Goal: Information Seeking & Learning: Learn about a topic

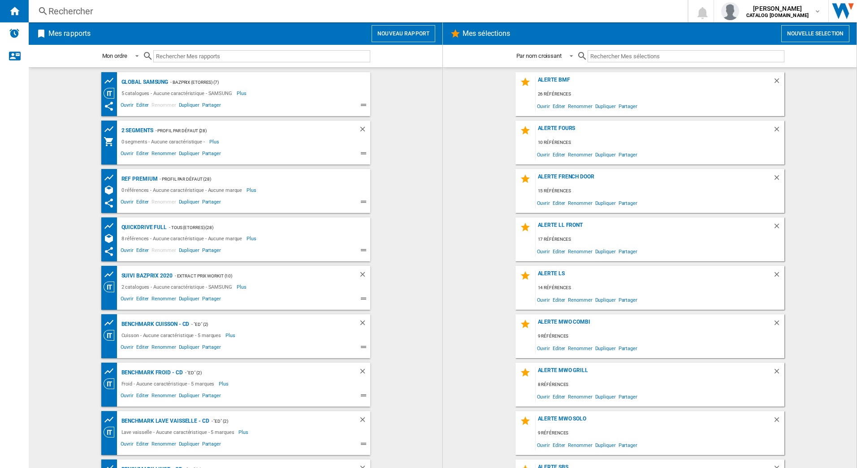
click at [115, 11] on div "Rechercher" at bounding box center [356, 11] width 616 height 13
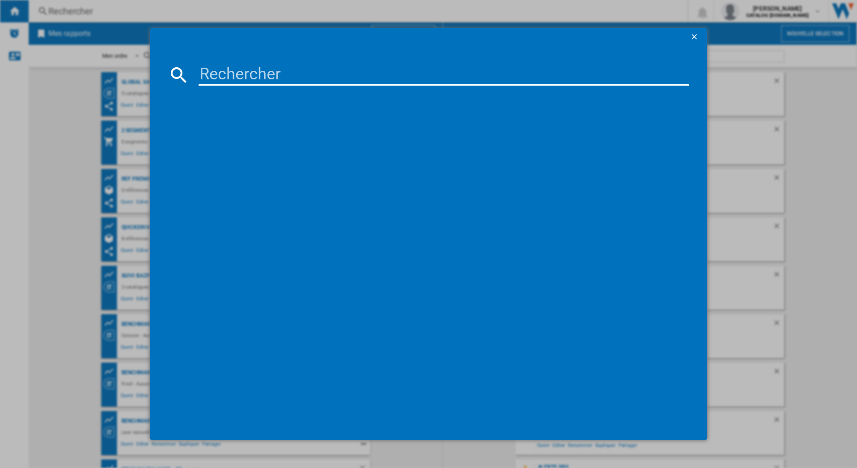
click at [253, 65] on input at bounding box center [443, 75] width 491 height 22
paste input "IRE 1780"
type input "IRE 1780"
click at [262, 137] on div "LIEBHERR IRE1780PB BLANC" at bounding box center [435, 132] width 482 height 9
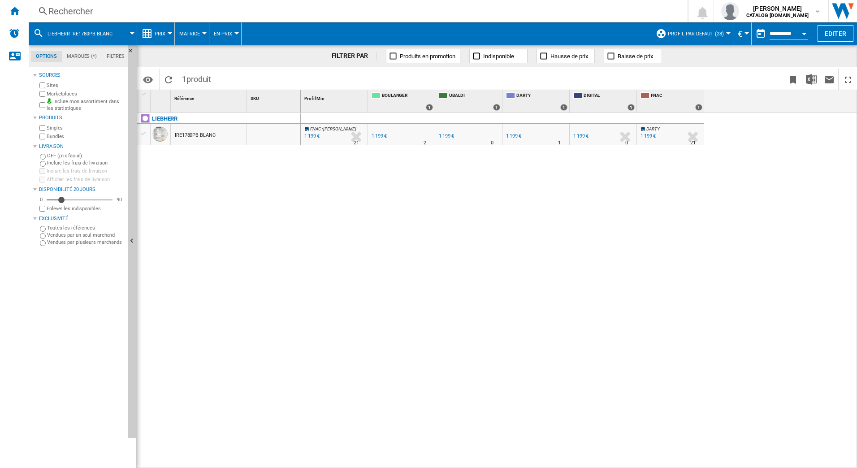
click at [162, 35] on span "Prix" at bounding box center [160, 34] width 11 height 6
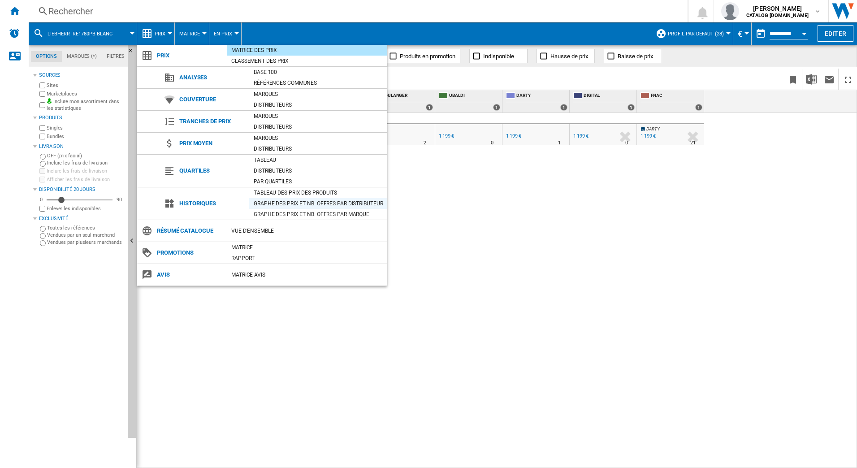
click at [293, 203] on div "Graphe des prix et nb. offres par distributeur" at bounding box center [318, 203] width 138 height 9
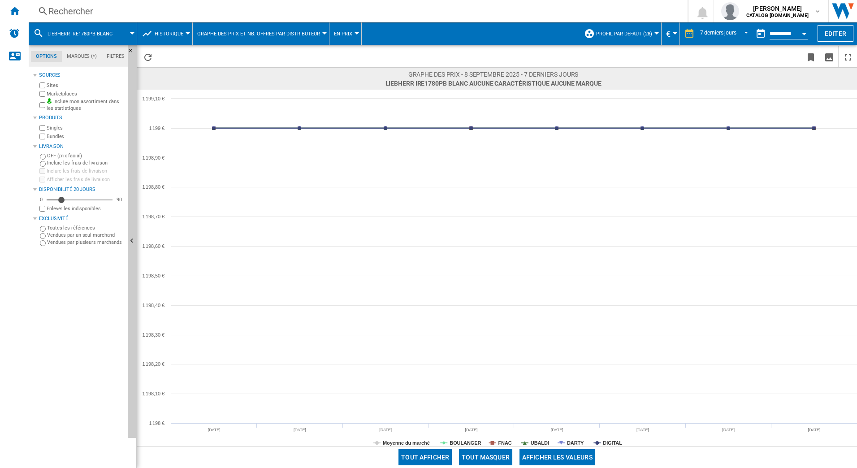
click at [500, 454] on button "Tout masquer" at bounding box center [485, 457] width 53 height 16
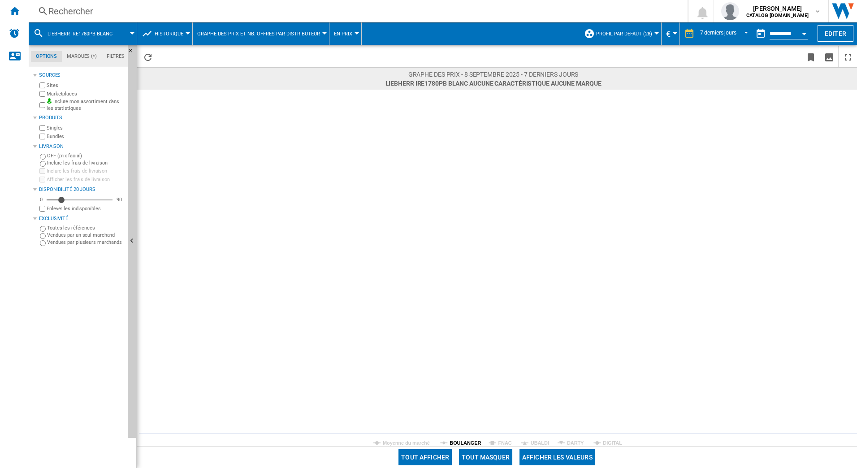
click at [471, 442] on tspan "BOULANGER" at bounding box center [464, 442] width 31 height 5
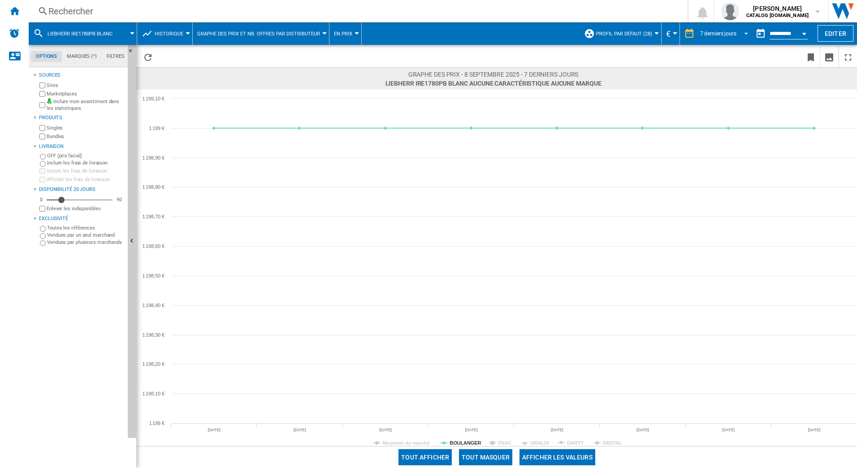
click at [729, 32] on div "7 derniers jours" at bounding box center [718, 33] width 36 height 6
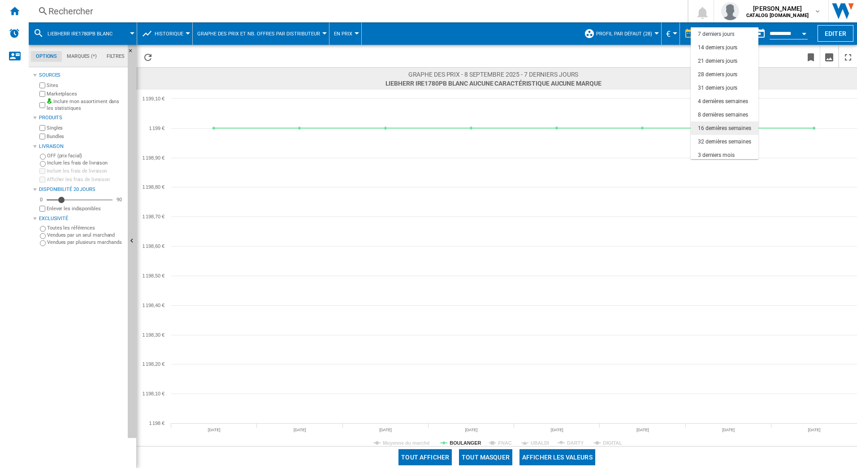
scroll to position [56, 0]
click at [713, 124] on div "6 derniers mois" at bounding box center [716, 126] width 37 height 8
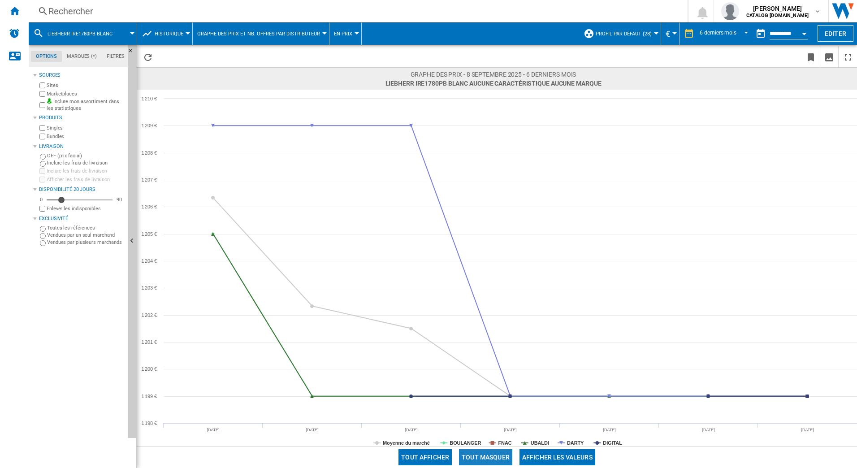
click at [483, 453] on button "Tout masquer" at bounding box center [485, 457] width 53 height 16
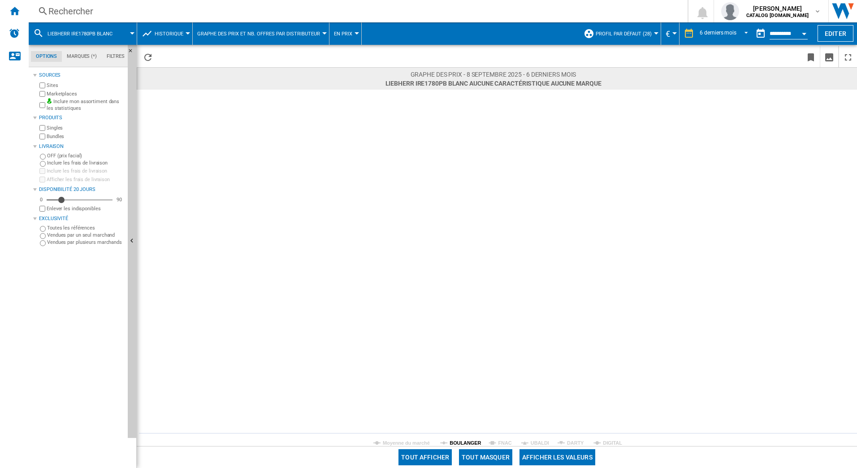
click at [463, 441] on tspan "BOULANGER" at bounding box center [464, 442] width 31 height 5
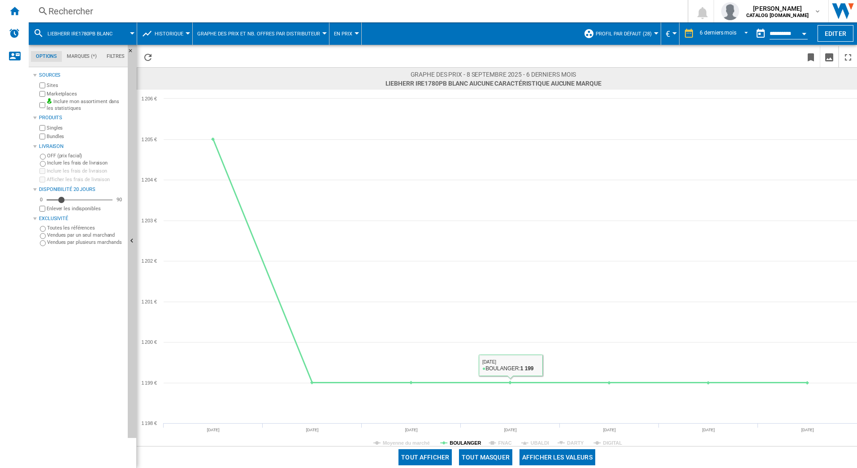
click at [462, 443] on tspan "BOULANGER" at bounding box center [464, 442] width 31 height 5
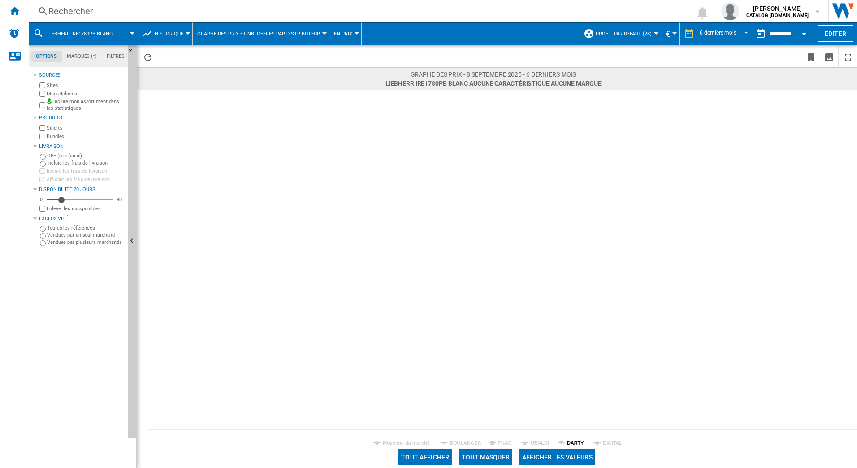
click at [578, 443] on tspan "DARTY" at bounding box center [575, 442] width 17 height 5
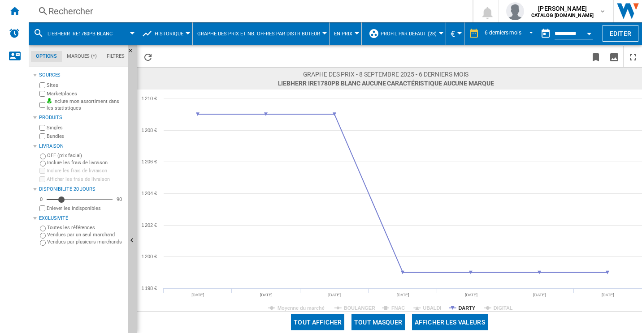
click at [112, 8] on div "Rechercher" at bounding box center [248, 11] width 401 height 13
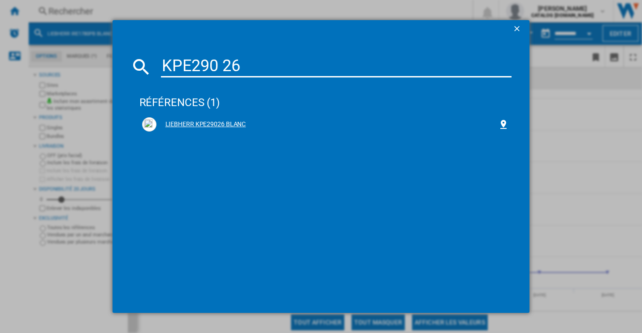
type input "KPE290 26"
click at [186, 130] on div "LIEBHERR KPE29026 BLANC" at bounding box center [325, 124] width 367 height 14
click at [195, 128] on div "LIEBHERR KPE29026 BLANC" at bounding box center [327, 124] width 342 height 9
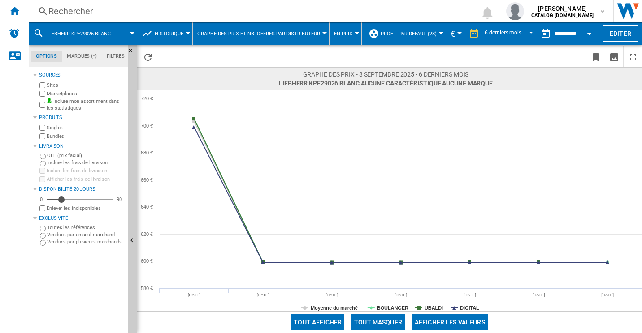
click at [193, 3] on div "Rechercher Rechercher 0 [PERSON_NAME] CATALOG [DOMAIN_NAME] CATALOG [DOMAIN_NAM…" at bounding box center [335, 11] width 613 height 22
click at [111, 8] on div "Rechercher" at bounding box center [248, 11] width 401 height 13
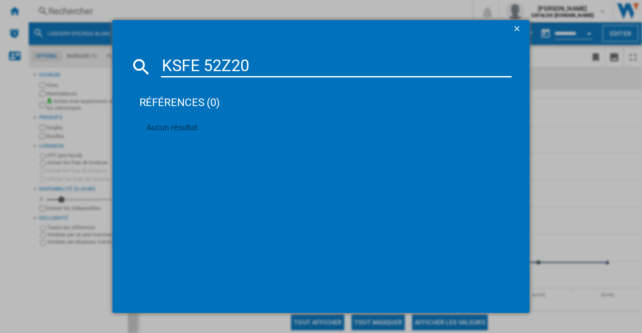
type input "KSFE 52Z20"
click at [518, 31] on ng-md-icon "getI18NText('BUTTONS.CLOSE_DIALOG')" at bounding box center [517, 29] width 11 height 11
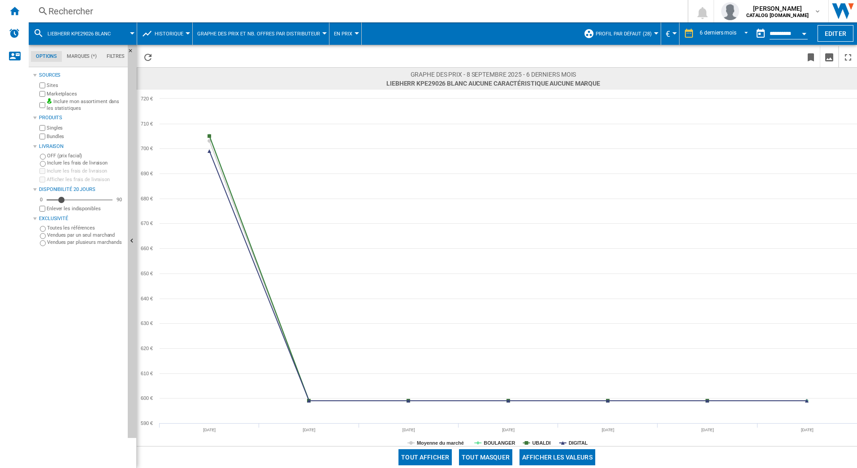
click at [299, 12] on div "Rechercher" at bounding box center [356, 11] width 616 height 13
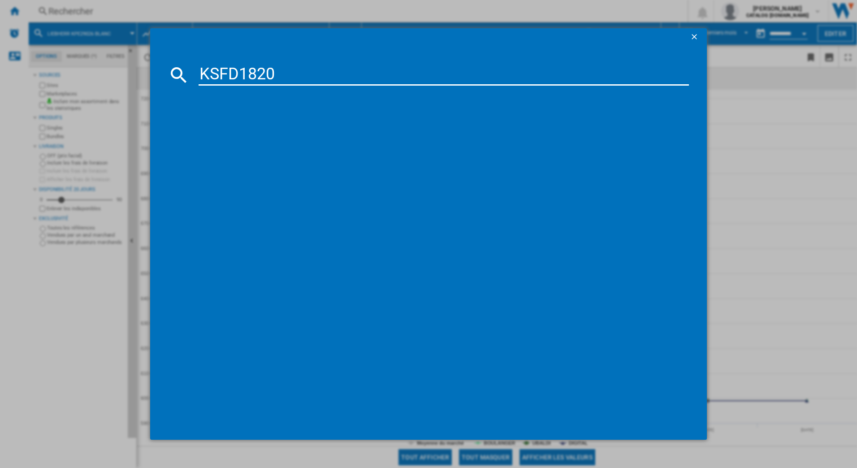
type input "KSFD1820"
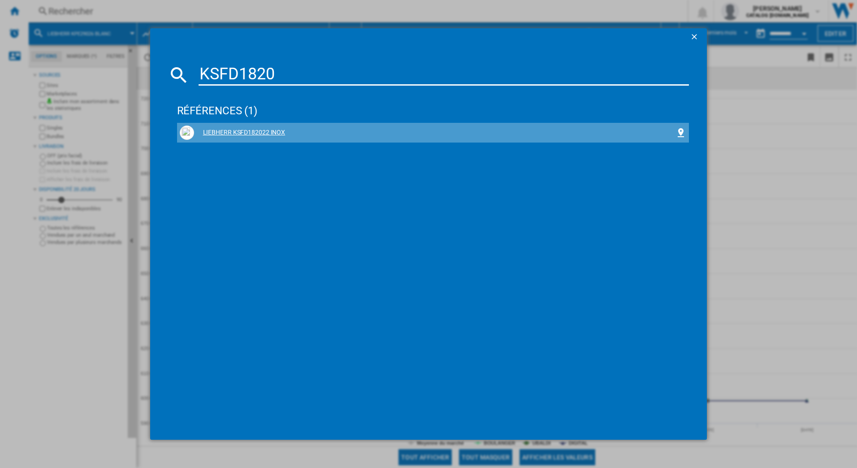
click at [235, 130] on div "LIEBHERR KSFD182022 INOX" at bounding box center [435, 132] width 482 height 9
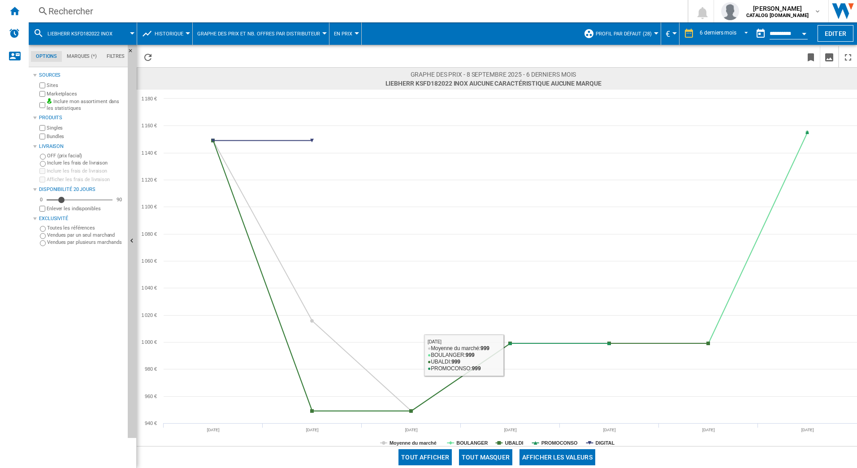
click at [487, 457] on button "Tout masquer" at bounding box center [485, 457] width 53 height 16
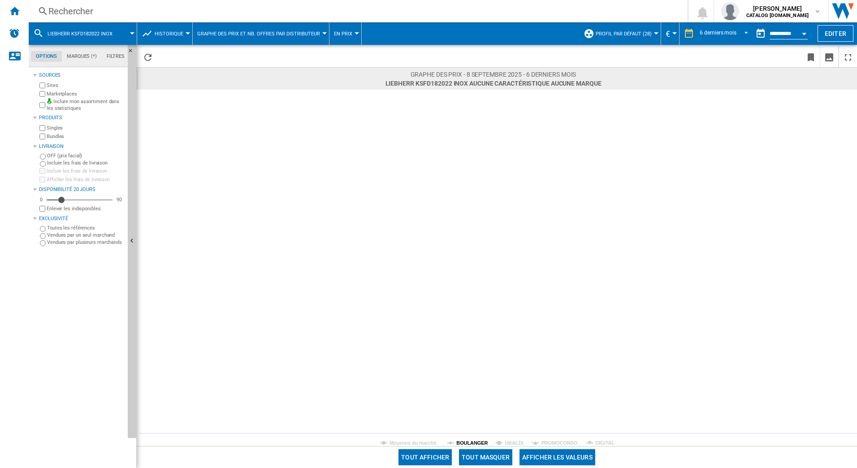
click at [467, 440] on tspan "BOULANGER" at bounding box center [471, 442] width 31 height 5
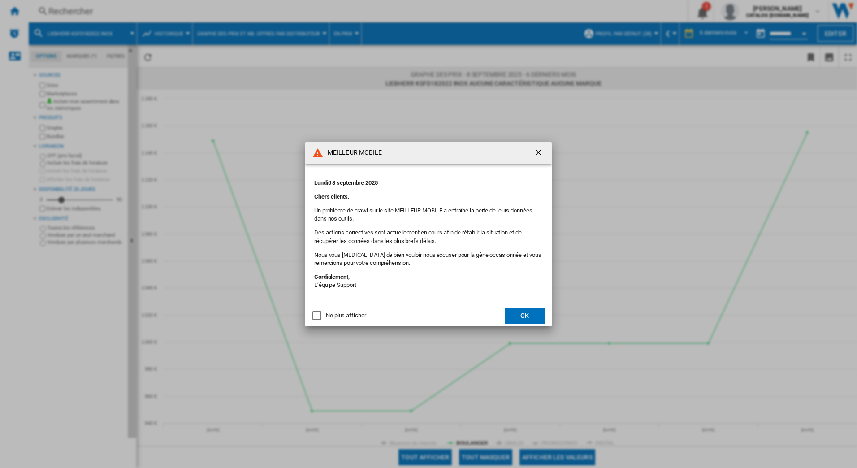
click at [539, 154] on ng-md-icon "getI18NText('BUTTONS.CLOSE_DIALOG')" at bounding box center [539, 153] width 11 height 11
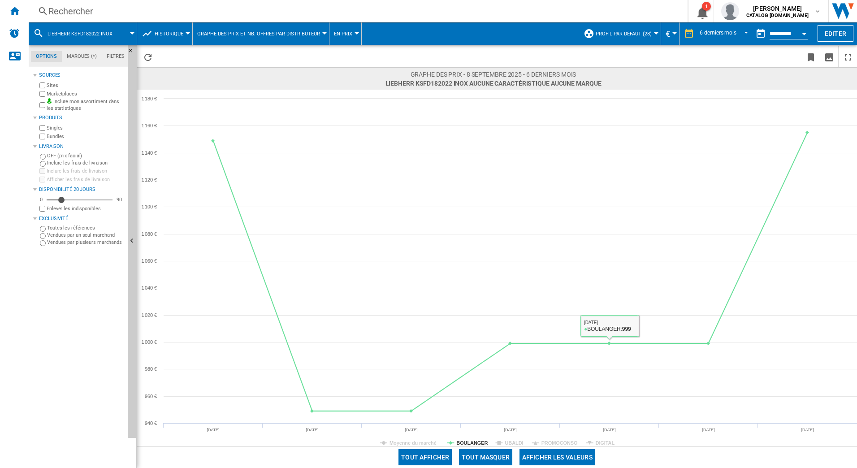
click at [497, 456] on button "Tout masquer" at bounding box center [485, 457] width 53 height 16
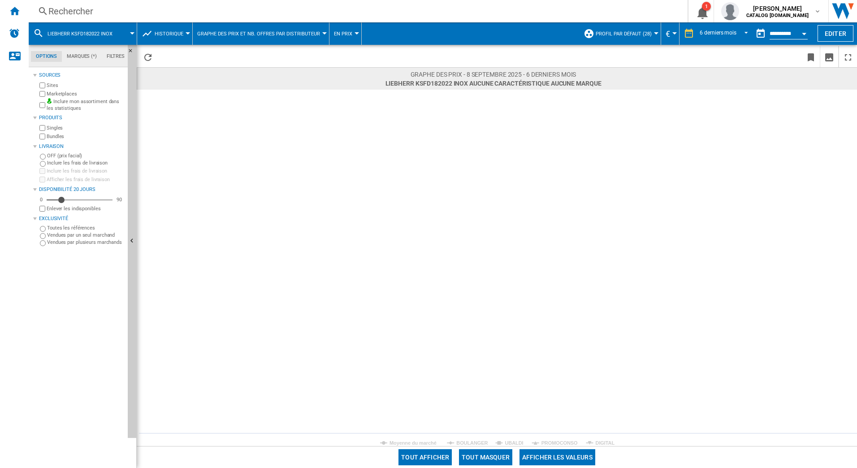
click at [497, 456] on button "Tout masquer" at bounding box center [485, 457] width 53 height 16
click at [546, 452] on button "Afficher les valeurs" at bounding box center [557, 457] width 76 height 16
click at [418, 460] on button "Tout afficher" at bounding box center [424, 457] width 53 height 16
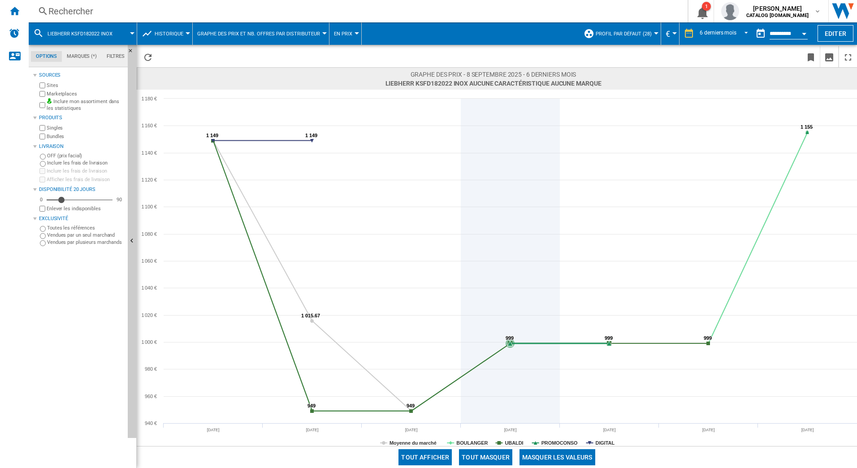
click at [510, 273] on icon at bounding box center [510, 261] width 0 height 324
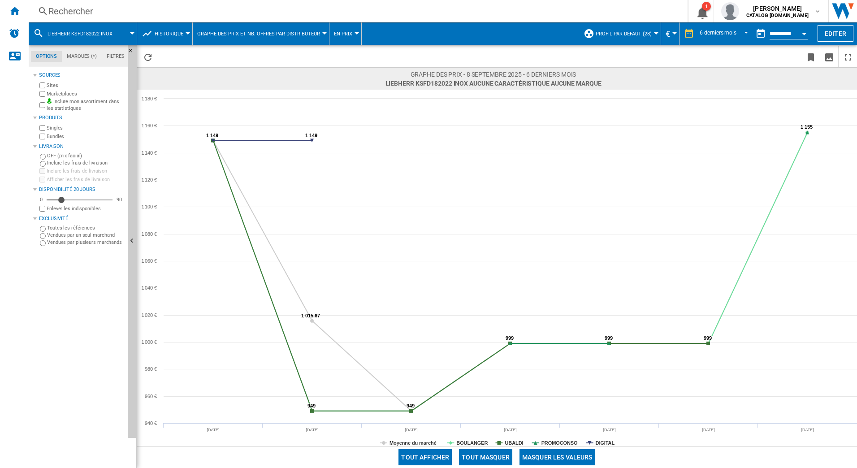
click at [185, 7] on div "Rechercher" at bounding box center [356, 11] width 616 height 13
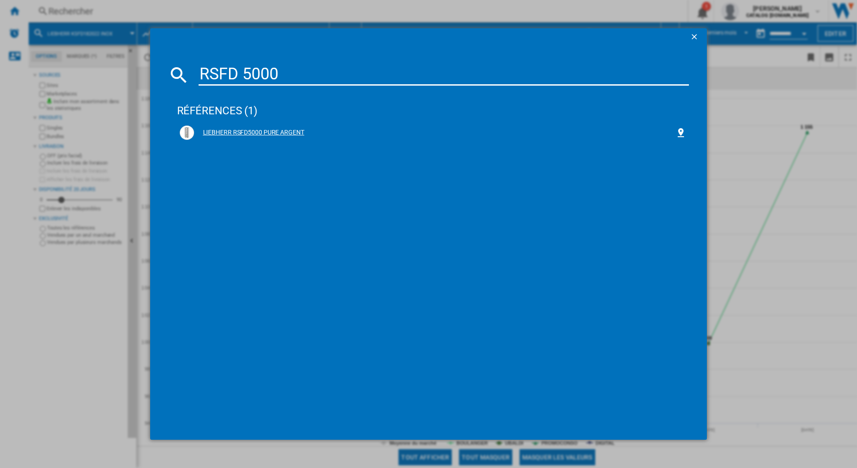
type input "RSFD 5000"
click at [253, 133] on div "LIEBHERR RSFD5000 PURE ARGENT" at bounding box center [435, 132] width 482 height 9
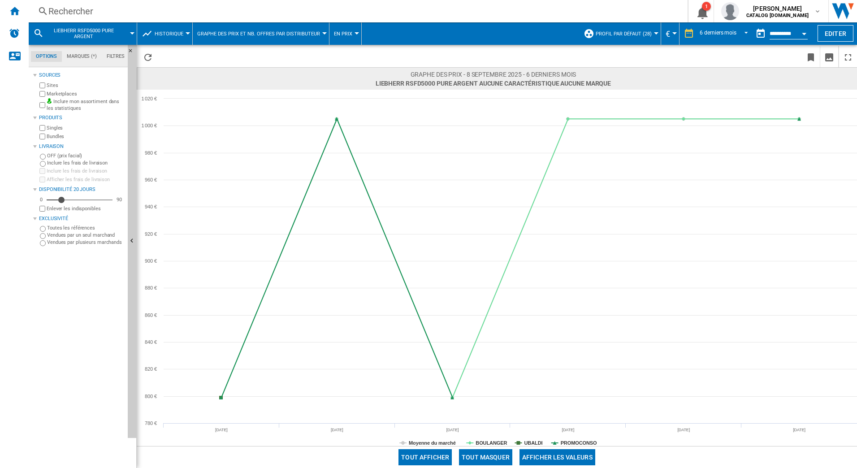
click at [85, 13] on div "Rechercher" at bounding box center [356, 11] width 616 height 13
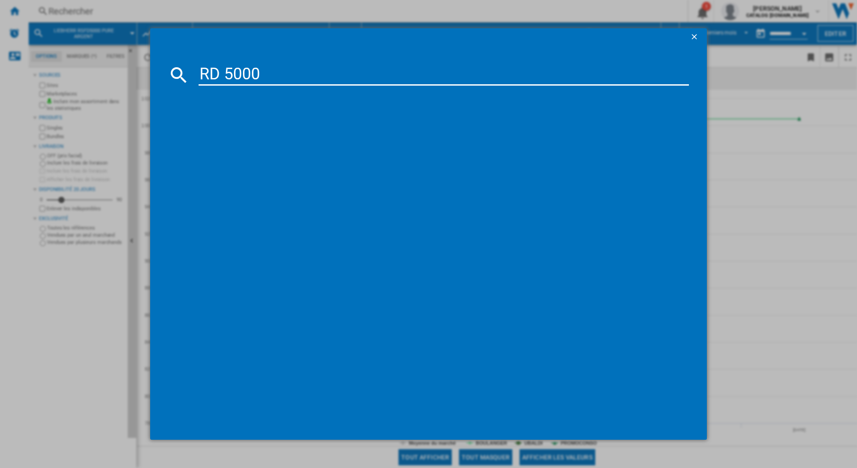
type input "RD 5000"
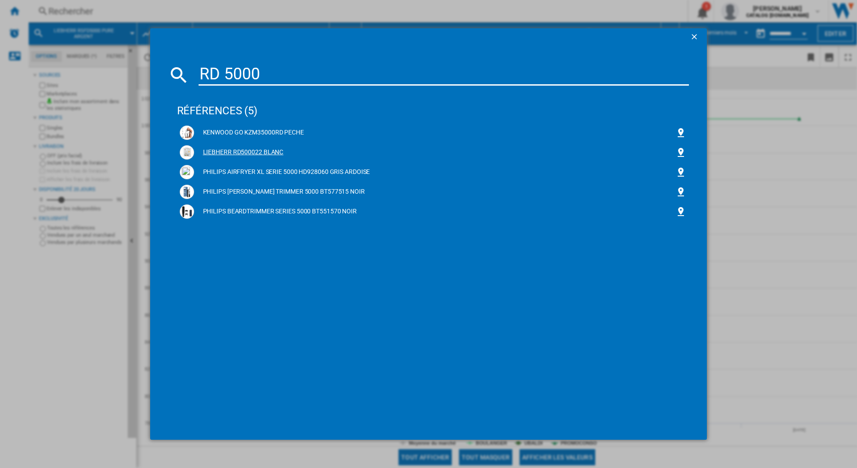
click at [271, 151] on div "LIEBHERR RD500022 BLANC" at bounding box center [435, 152] width 482 height 9
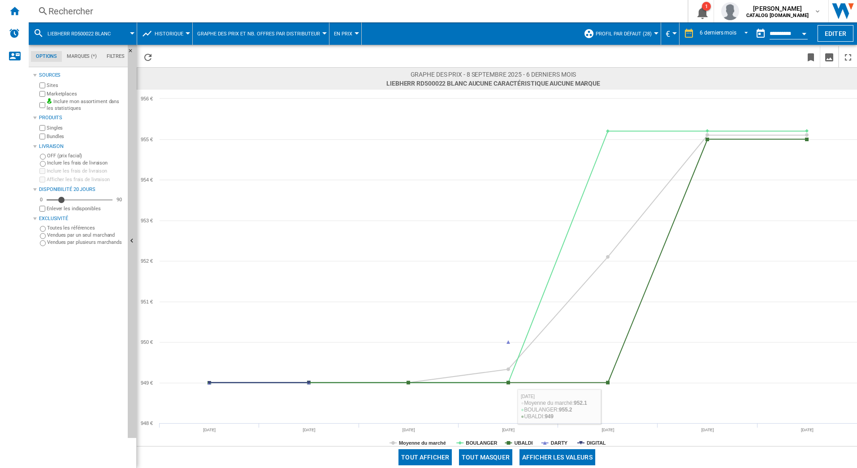
click at [497, 457] on button "Tout masquer" at bounding box center [485, 457] width 53 height 16
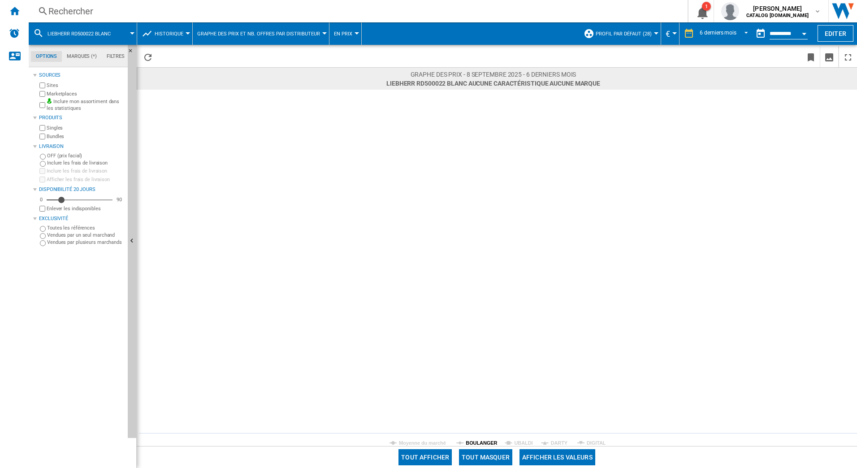
click at [485, 444] on tspan "BOULANGER" at bounding box center [481, 442] width 31 height 5
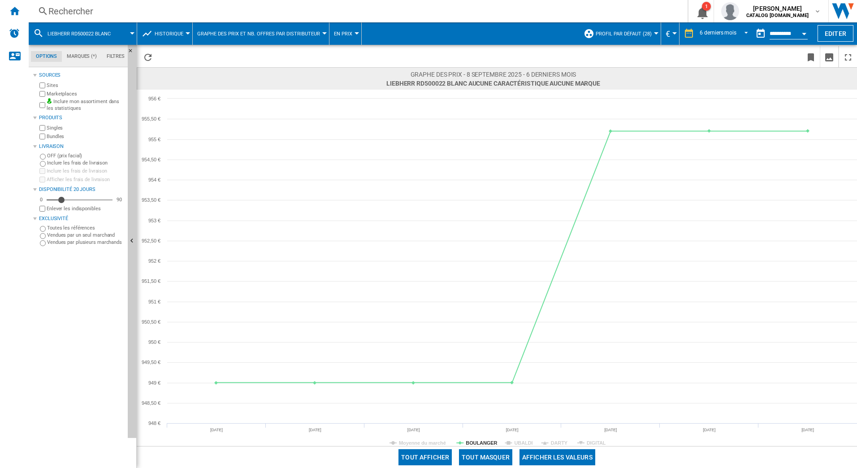
click at [161, 1] on div "Rechercher Rechercher 0 1 [PERSON_NAME] CATALOG [DOMAIN_NAME] CATALOG [DOMAIN_N…" at bounding box center [443, 11] width 828 height 22
click at [157, 9] on div "Rechercher" at bounding box center [356, 11] width 616 height 13
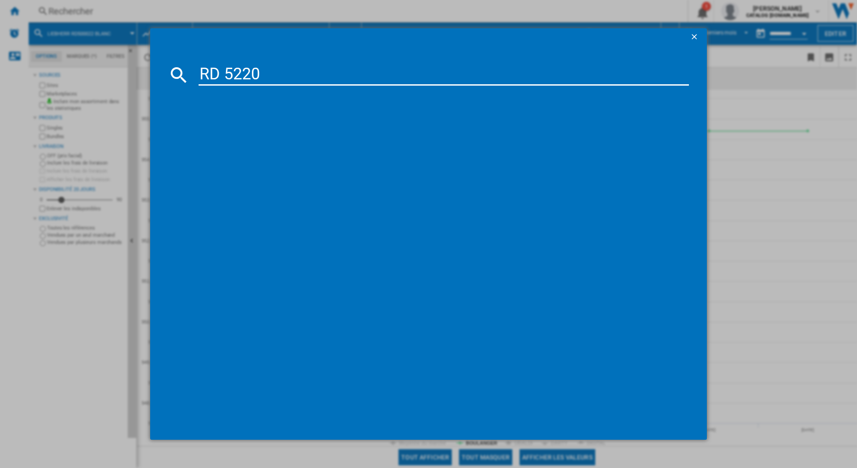
type input "RD 5220"
click at [270, 136] on div "LIEBHERR RD522022 BLANC" at bounding box center [435, 132] width 482 height 9
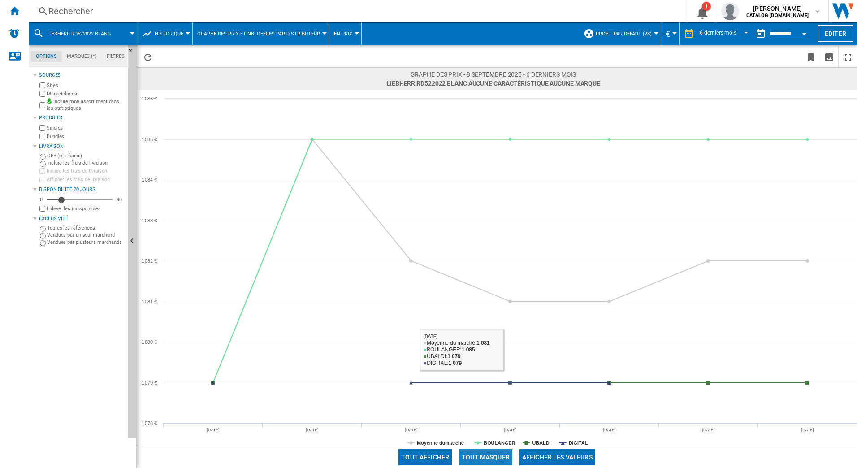
click at [497, 456] on button "Tout masquer" at bounding box center [485, 457] width 53 height 16
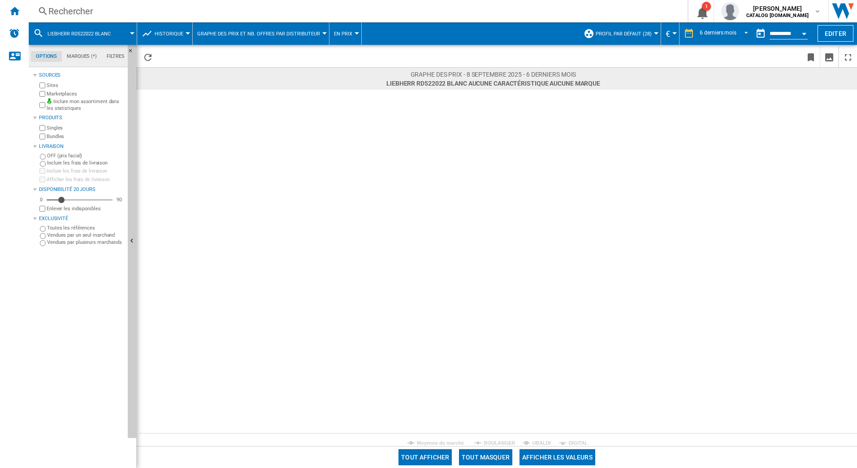
click at [500, 438] on rect at bounding box center [497, 268] width 720 height 356
click at [502, 440] on tspan "BOULANGER" at bounding box center [498, 442] width 31 height 5
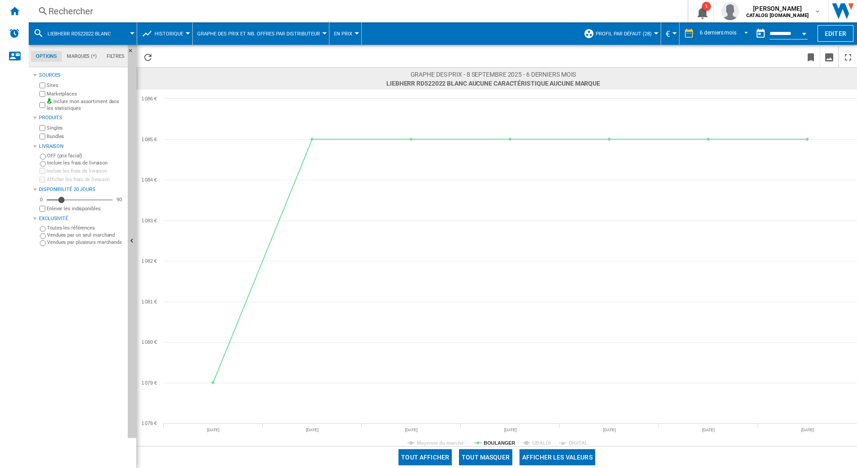
click at [104, 9] on div "Rechercher" at bounding box center [356, 11] width 616 height 13
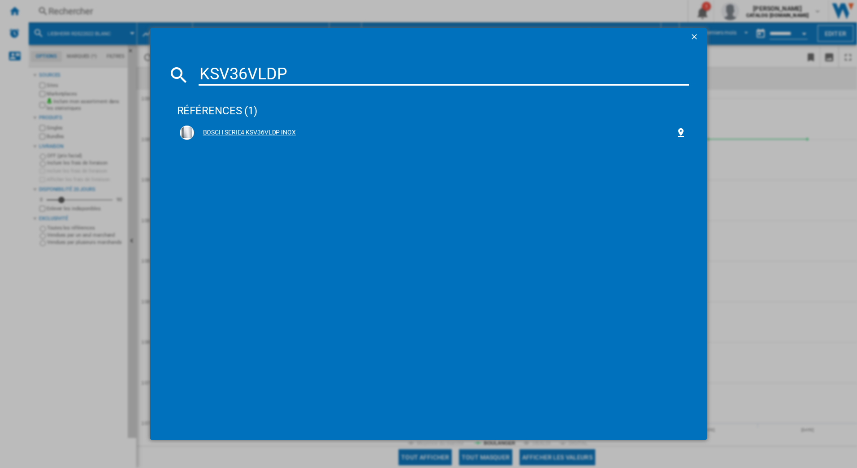
type input "KSV36VLDP"
click at [255, 136] on div "BOSCH SERIE4 KSV36VLDP INOX" at bounding box center [435, 132] width 482 height 9
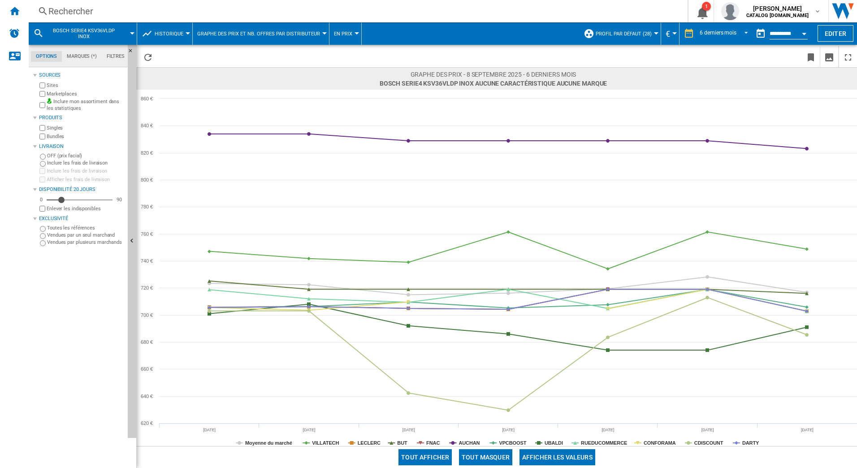
click at [186, 8] on div "Rechercher" at bounding box center [356, 11] width 616 height 13
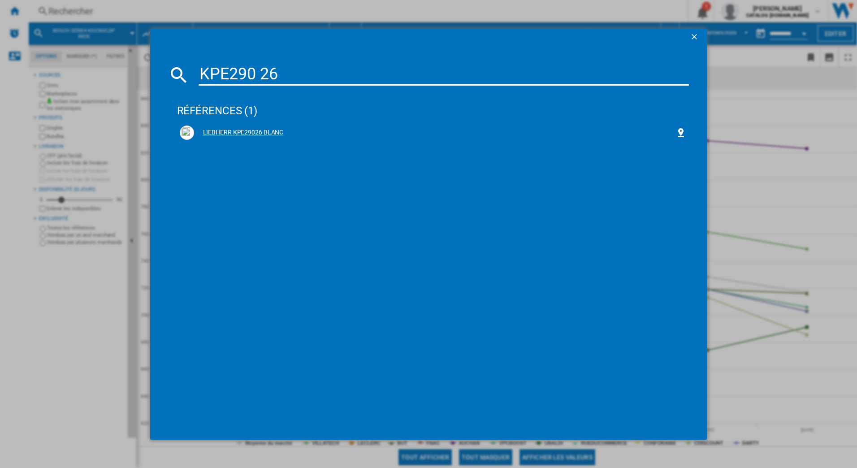
type input "KPE290 26"
click at [203, 134] on div "LIEBHERR KPE29026 BLANC" at bounding box center [435, 132] width 482 height 9
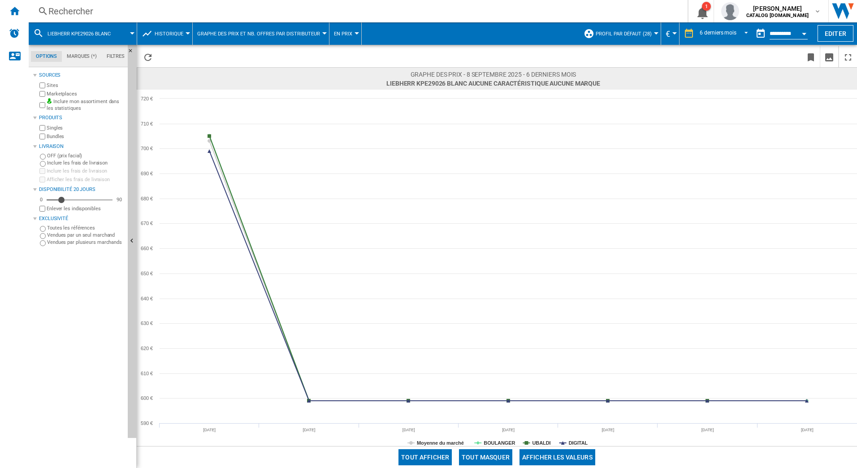
drag, startPoint x: 492, startPoint y: 459, endPoint x: 493, endPoint y: 451, distance: 8.3
click at [492, 458] on button "Tout masquer" at bounding box center [485, 457] width 53 height 16
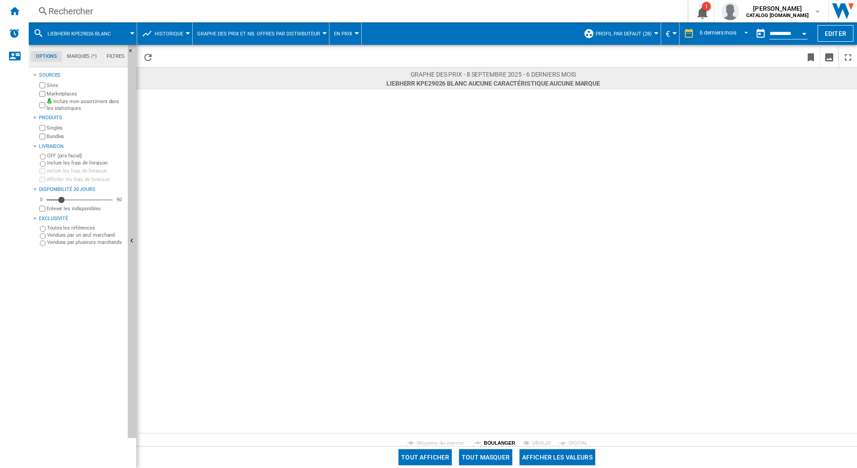
click at [494, 444] on tspan "BOULANGER" at bounding box center [498, 442] width 31 height 5
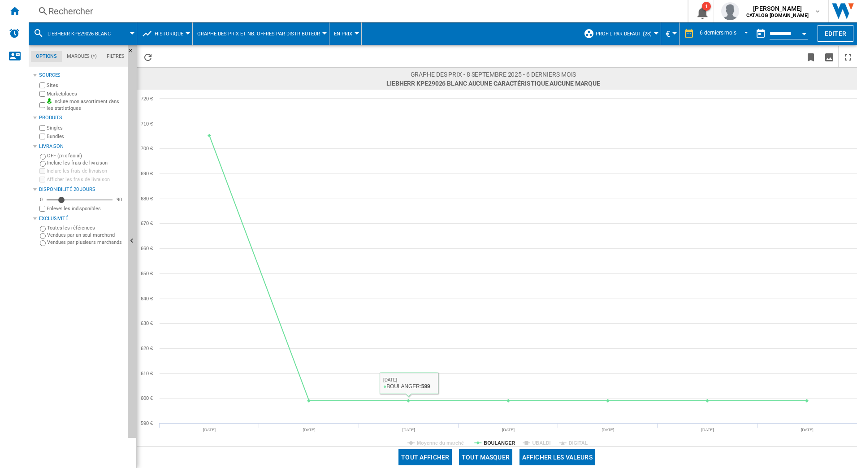
click at [167, 29] on button "Historique" at bounding box center [171, 33] width 33 height 22
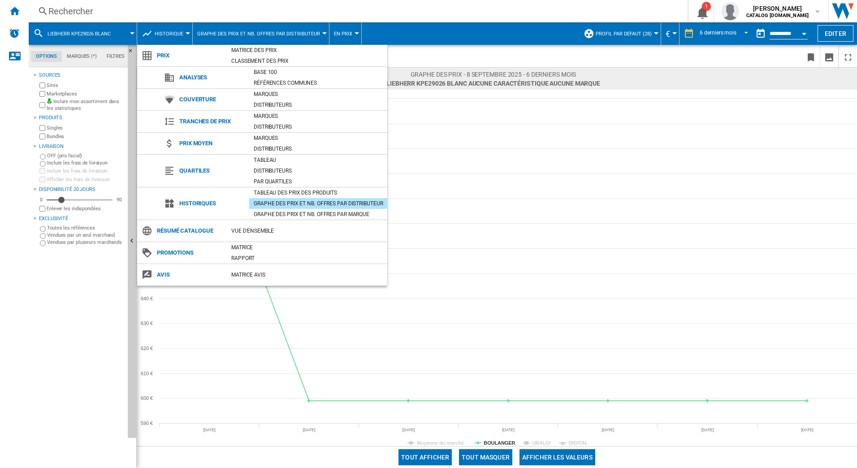
click at [173, 7] on md-backdrop at bounding box center [428, 234] width 857 height 468
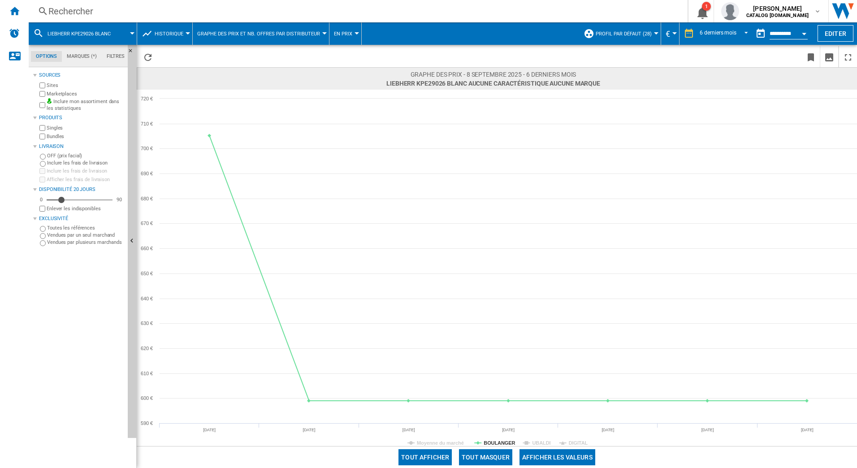
click at [135, 18] on div "Rechercher Rechercher 0 1 [PERSON_NAME] CATALOG [DOMAIN_NAME] CATALOG [DOMAIN_N…" at bounding box center [443, 11] width 828 height 22
click at [98, 14] on div "Rechercher" at bounding box center [356, 11] width 616 height 13
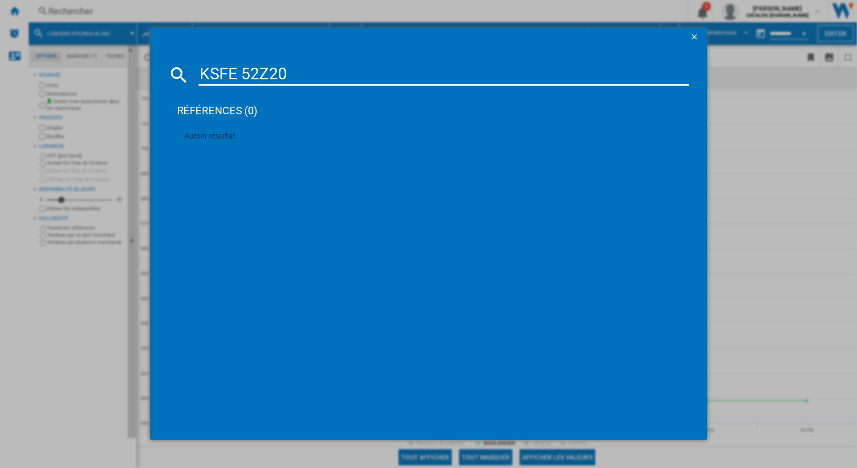
click at [272, 76] on input "KSFE 52Z20" at bounding box center [443, 75] width 491 height 22
paste input "KPE290 26"
click at [272, 76] on input "KSFE 52ZKPE290 2620" at bounding box center [443, 75] width 491 height 22
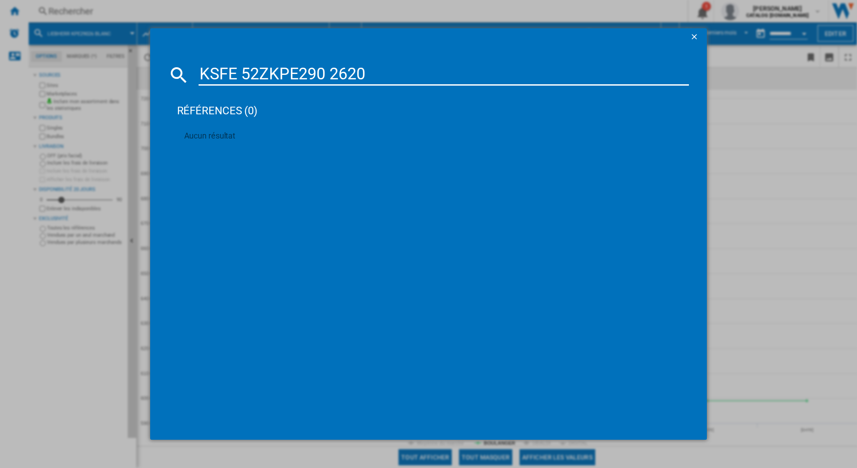
click at [272, 76] on input "KSFE 52ZKPE290 2620" at bounding box center [443, 75] width 491 height 22
paste input "PE290 26"
type input "KPE290 26"
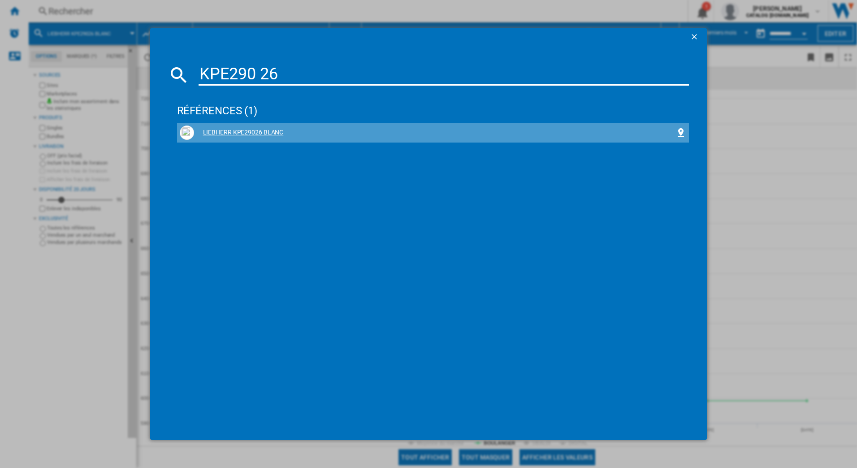
click at [263, 133] on div "LIEBHERR KPE29026 BLANC" at bounding box center [435, 132] width 482 height 9
click at [255, 130] on div "LIEBHERR KPE29026 BLANC" at bounding box center [435, 132] width 482 height 9
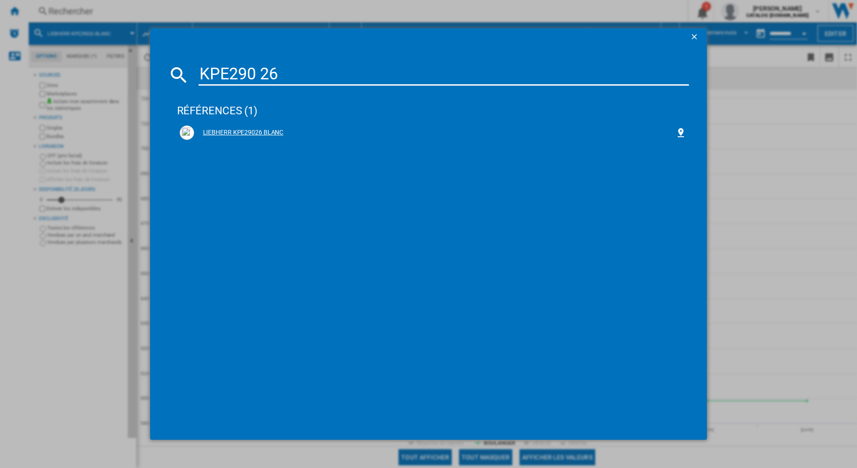
click at [254, 125] on div "LIEBHERR KPE29026 BLANC" at bounding box center [433, 133] width 512 height 20
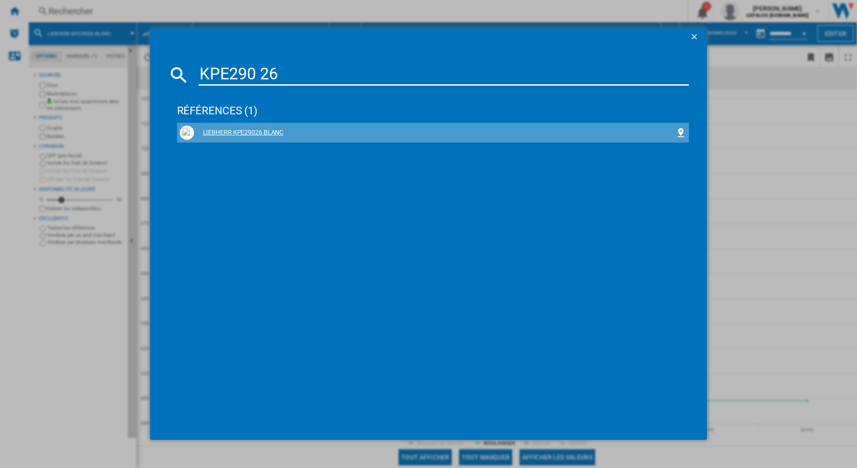
click at [255, 131] on div "LIEBHERR KPE29026 BLANC" at bounding box center [435, 132] width 482 height 9
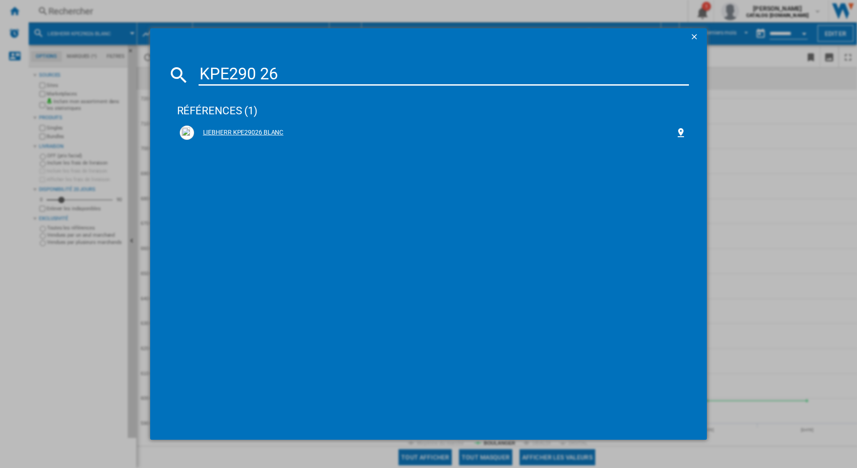
click at [255, 131] on div "LIEBHERR KPE29026 BLANC" at bounding box center [435, 132] width 482 height 9
drag, startPoint x: 255, startPoint y: 131, endPoint x: 251, endPoint y: 195, distance: 64.2
click at [248, 198] on div "références (1) LIEBHERR KPE29026 BLANC" at bounding box center [433, 256] width 512 height 332
click at [325, 71] on input "KPE290 26" at bounding box center [443, 75] width 491 height 22
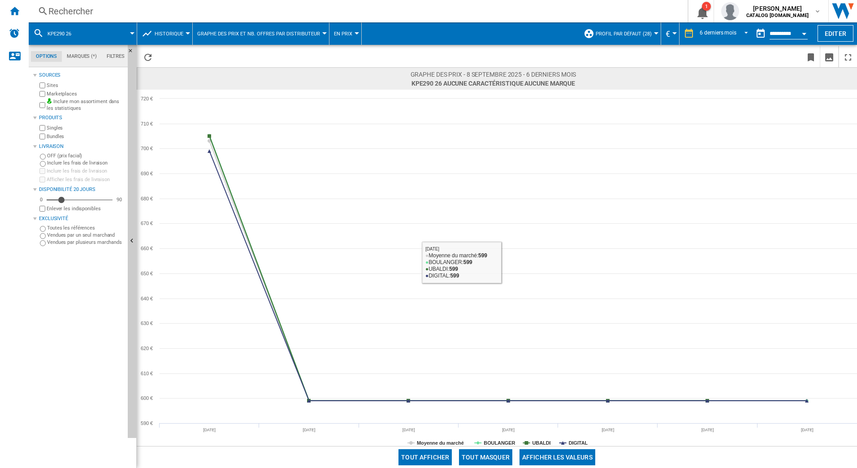
click at [506, 449] on div "Tout afficher Tout masquer Afficher les valeurs" at bounding box center [497, 457] width 720 height 22
click at [492, 451] on button "Tout masquer" at bounding box center [485, 457] width 53 height 16
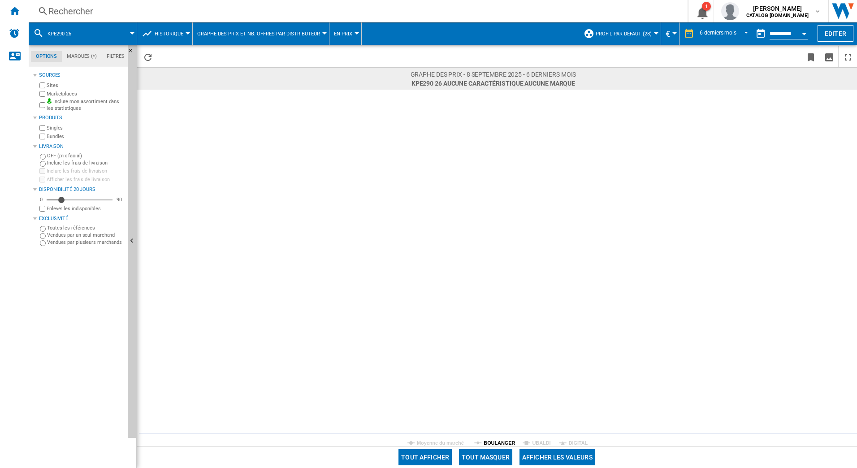
click at [499, 441] on tspan "BOULANGER" at bounding box center [498, 442] width 31 height 5
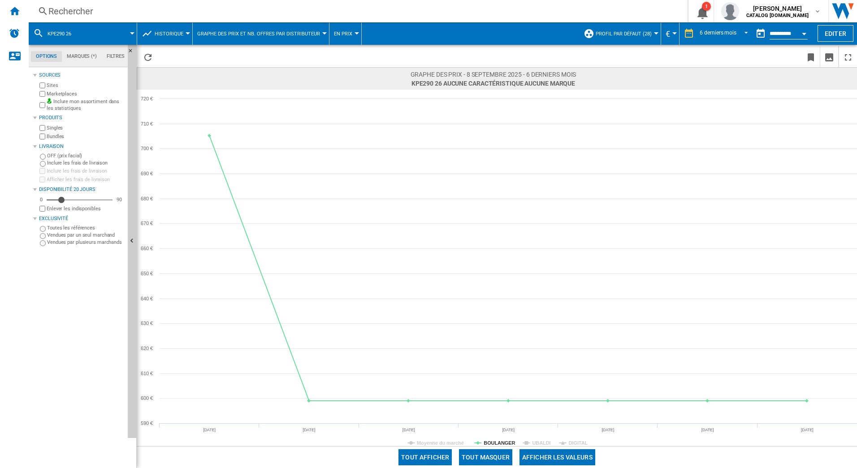
click at [156, 11] on div "Rechercher" at bounding box center [356, 11] width 616 height 13
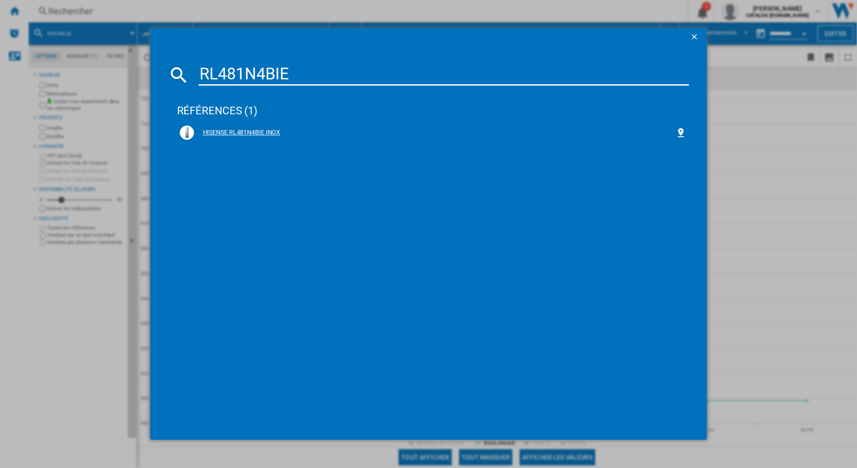
type input "RL481N4BIE"
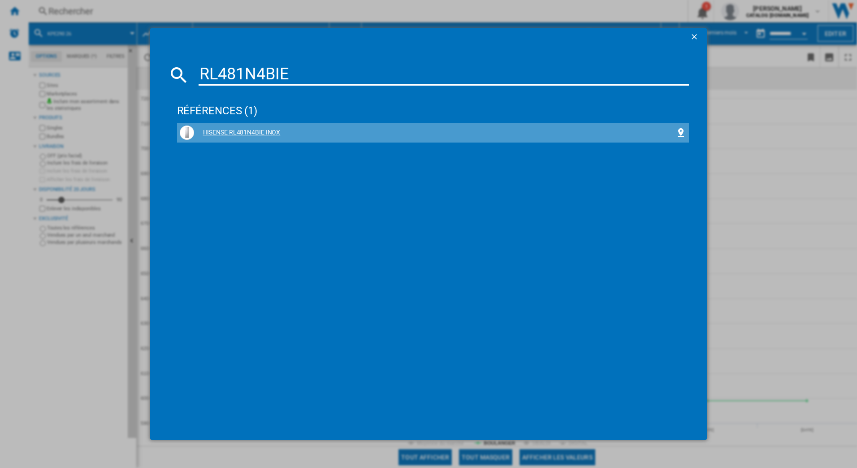
click at [237, 127] on div "HISENSE RL481N4BIE INOX" at bounding box center [433, 132] width 507 height 14
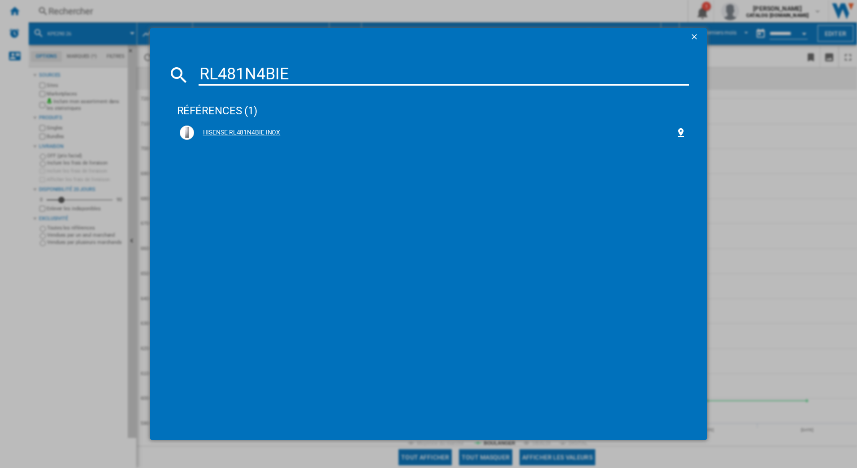
click at [240, 132] on div "HISENSE RL481N4BIE INOX" at bounding box center [435, 132] width 482 height 9
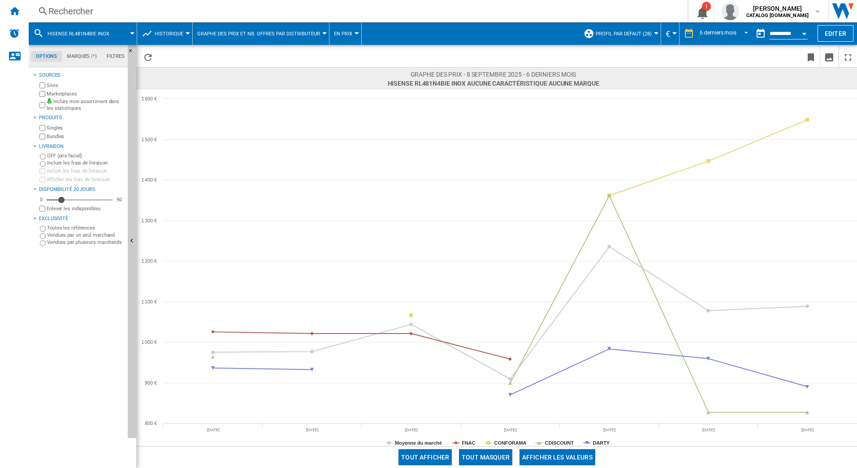
click at [501, 456] on button "Tout masquer" at bounding box center [485, 457] width 53 height 16
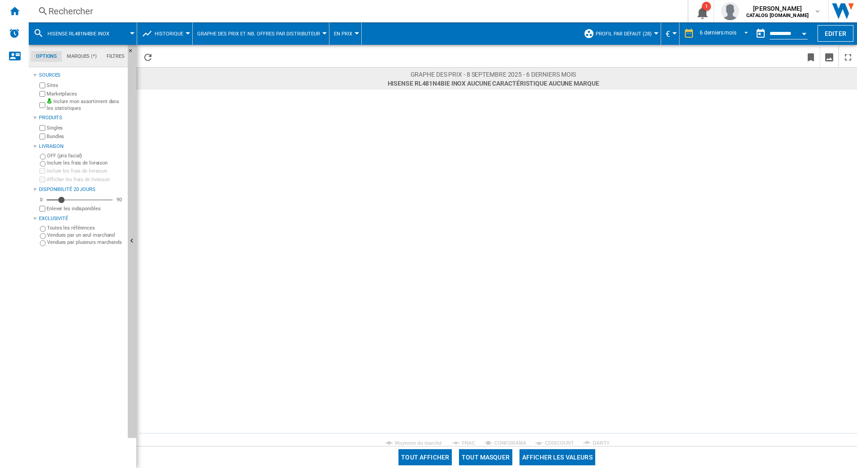
click at [603, 443] on tspan "DARTY" at bounding box center [601, 442] width 17 height 5
click at [116, 8] on div "Rechercher" at bounding box center [356, 11] width 616 height 13
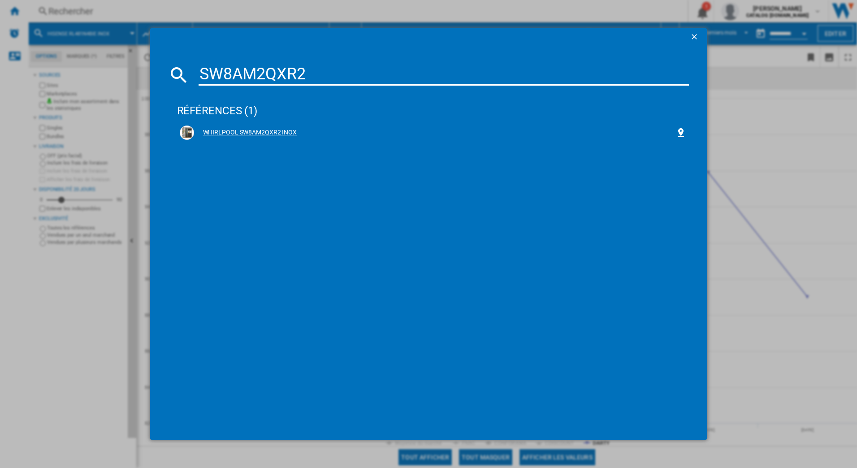
type input "SW8AM2QXR2"
click at [237, 134] on div "WHIRLPOOL SW8AM2QXR2 INOX" at bounding box center [435, 132] width 482 height 9
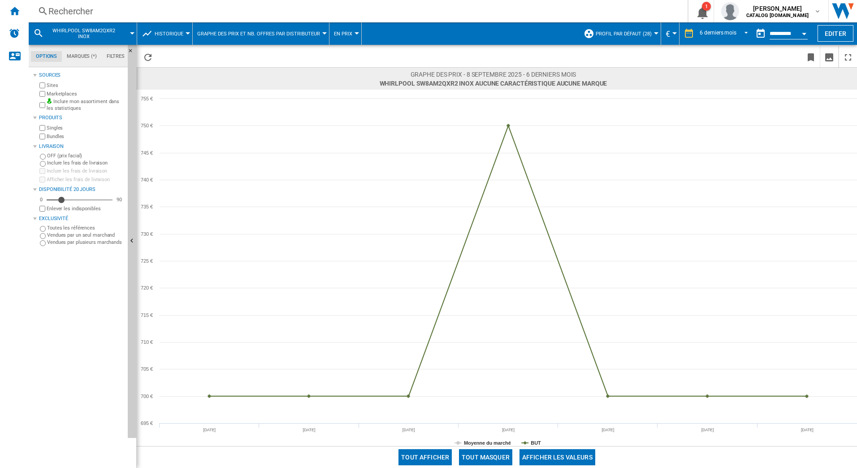
click at [190, 10] on div "Rechercher" at bounding box center [356, 11] width 616 height 13
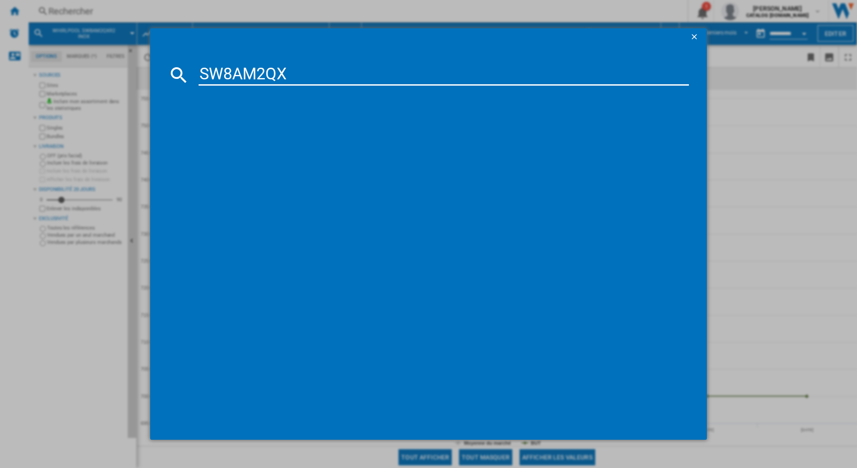
type input "SW8AM2QX"
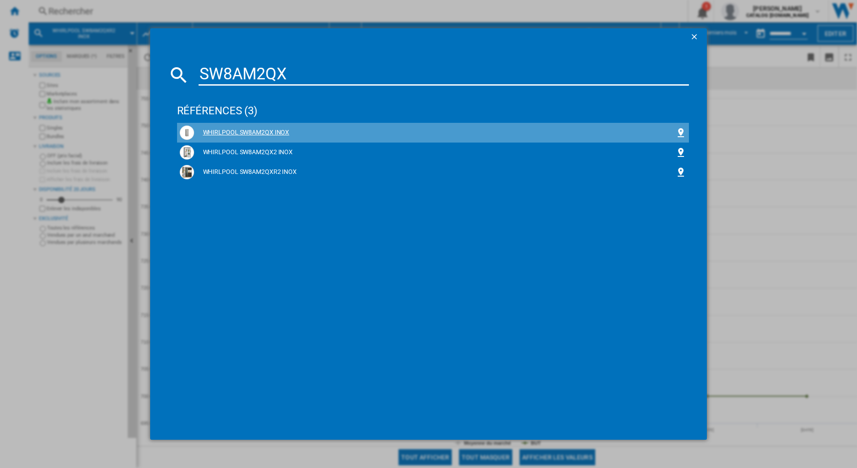
click at [265, 131] on div "WHIRLPOOL SW8AM2QX INOX" at bounding box center [435, 132] width 482 height 9
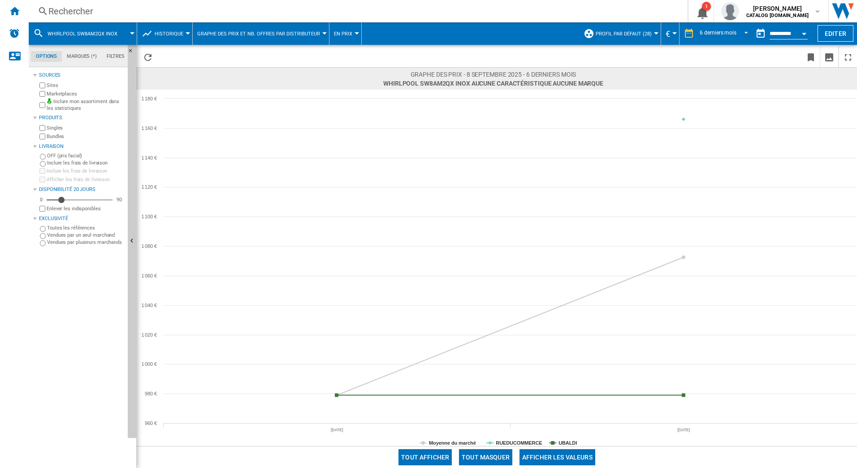
click at [159, 13] on div "Rechercher" at bounding box center [356, 11] width 616 height 13
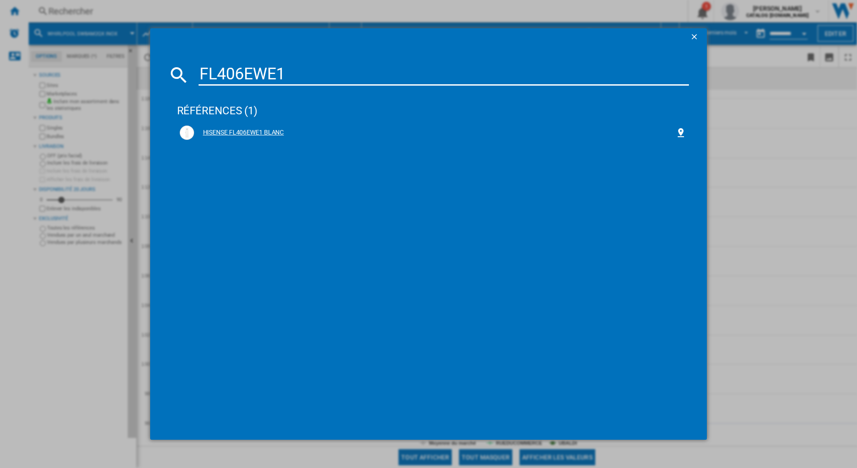
type input "FL406EWE1"
click at [265, 128] on div "HISENSE FL406EWE1 BLANC" at bounding box center [433, 132] width 507 height 14
click at [232, 132] on div "HISENSE FL406EWE1 BLANC" at bounding box center [435, 132] width 482 height 9
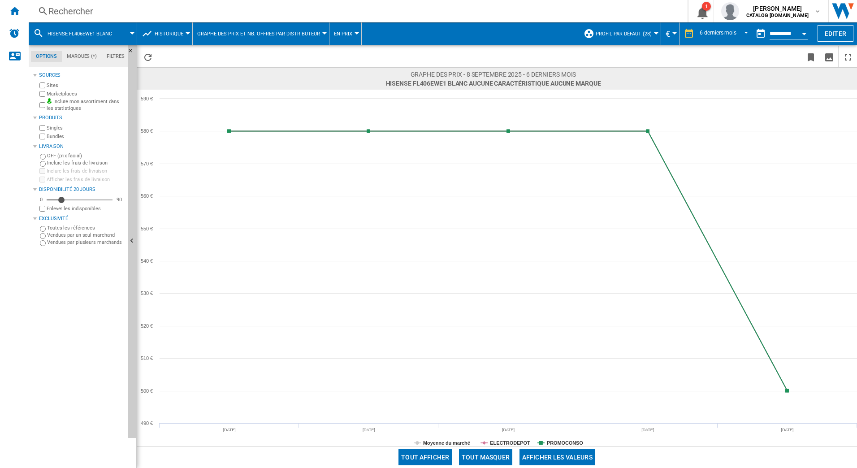
click at [213, 16] on div "Rechercher" at bounding box center [356, 11] width 616 height 13
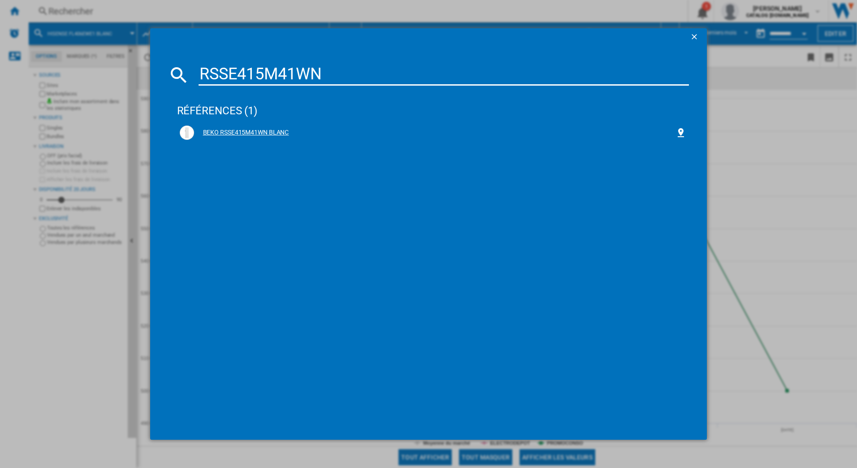
type input "RSSE415M41WN"
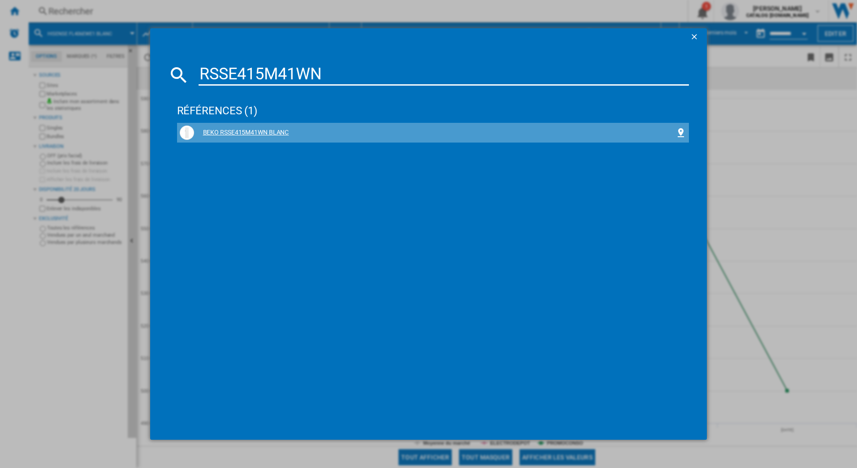
click at [238, 135] on div "BEKO RSSE415M41WN BLANC" at bounding box center [435, 132] width 482 height 9
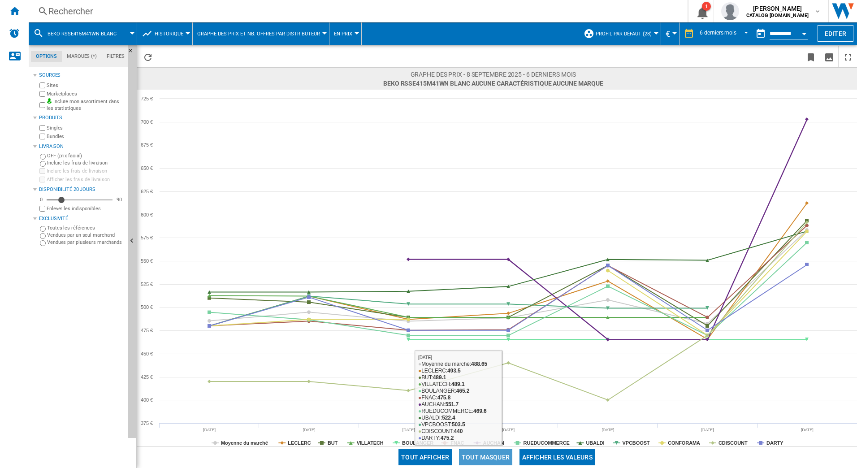
click at [490, 458] on button "Tout masquer" at bounding box center [485, 457] width 53 height 16
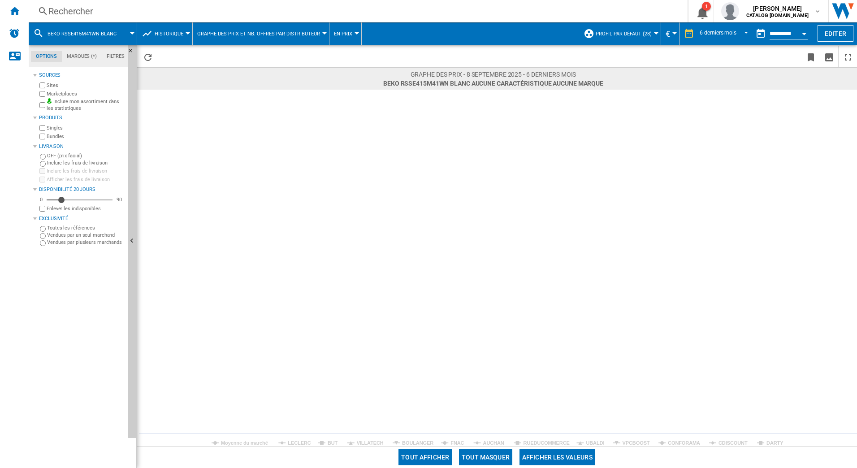
click at [414, 440] on tspan "BOULANGER" at bounding box center [417, 442] width 31 height 5
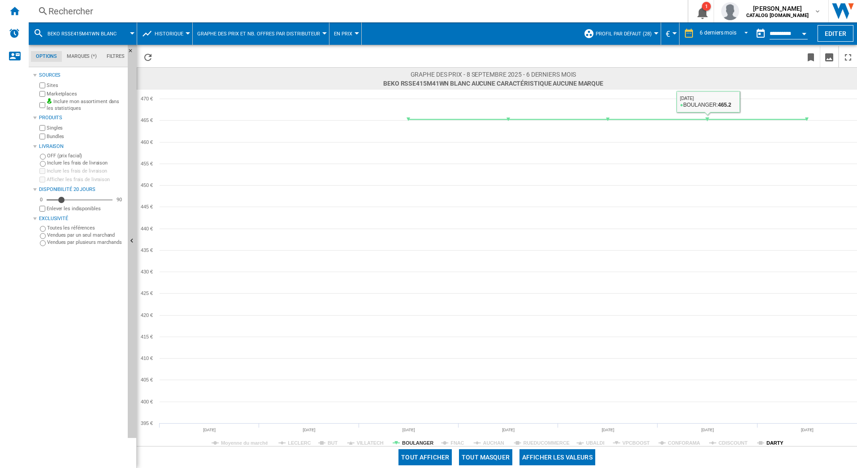
click at [772, 443] on tspan "DARTY" at bounding box center [774, 442] width 17 height 5
